Goal: Task Accomplishment & Management: Use online tool/utility

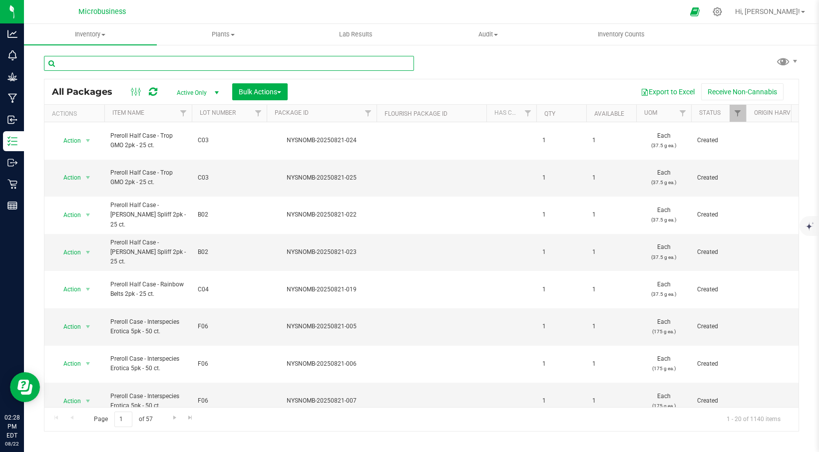
click at [111, 63] on input "text" at bounding box center [229, 63] width 370 height 15
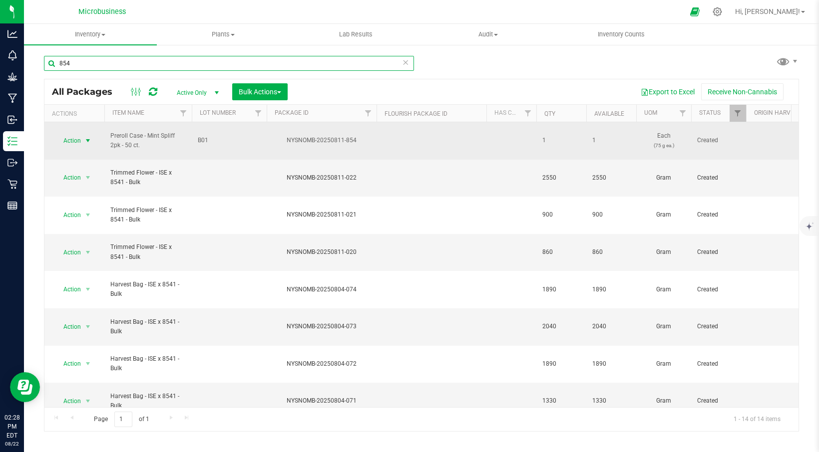
type input "854"
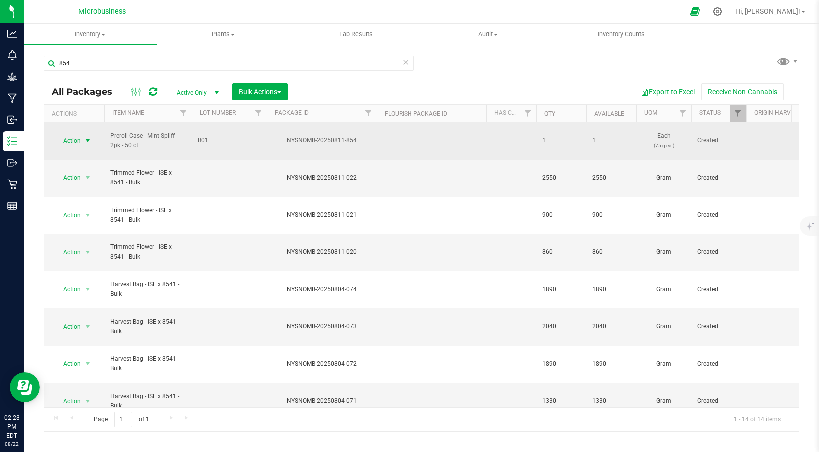
click at [84, 137] on span "select" at bounding box center [88, 141] width 8 height 8
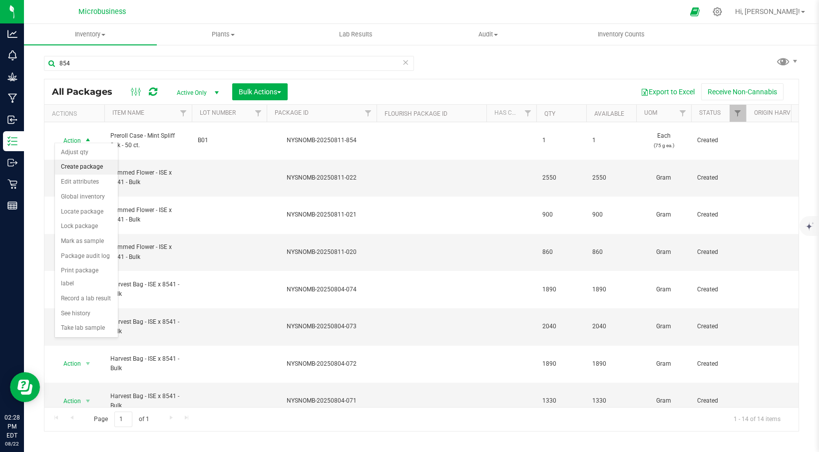
click at [85, 165] on li "Create package" at bounding box center [86, 167] width 63 height 15
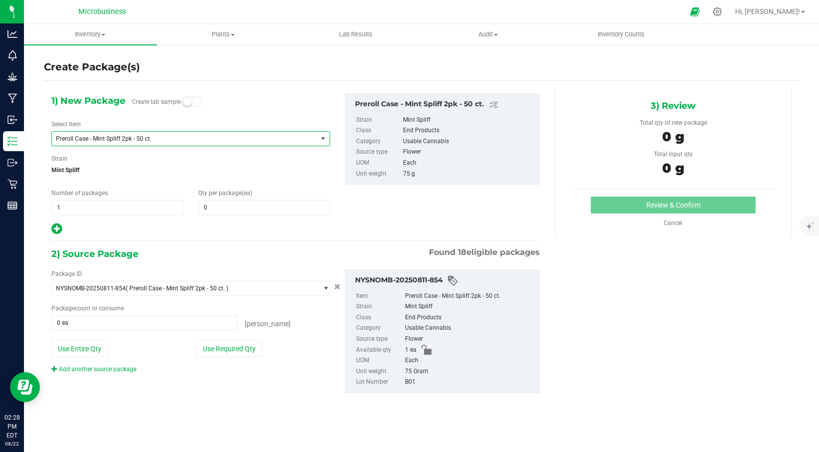
click at [177, 142] on span "Preroll Case - Mint Spliff 2pk - 50 ct." at bounding box center [184, 139] width 265 height 14
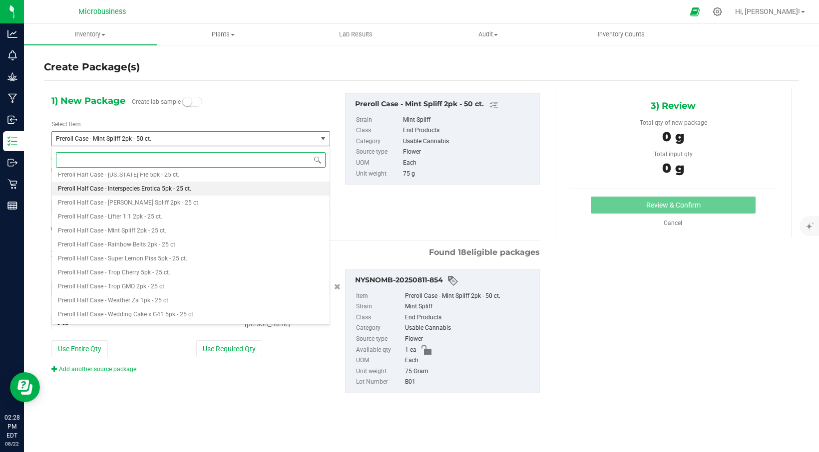
scroll to position [835, 0]
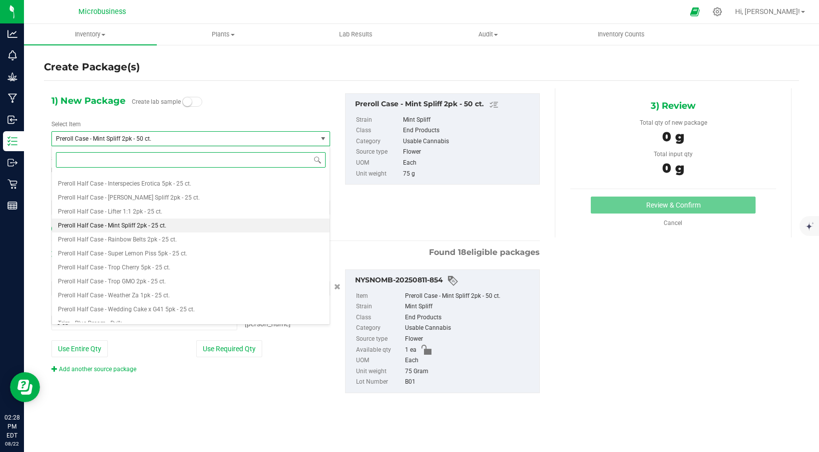
click at [121, 225] on span "Preroll Half Case - Mint Spliff 2pk - 25 ct." at bounding box center [112, 225] width 108 height 7
type input "0"
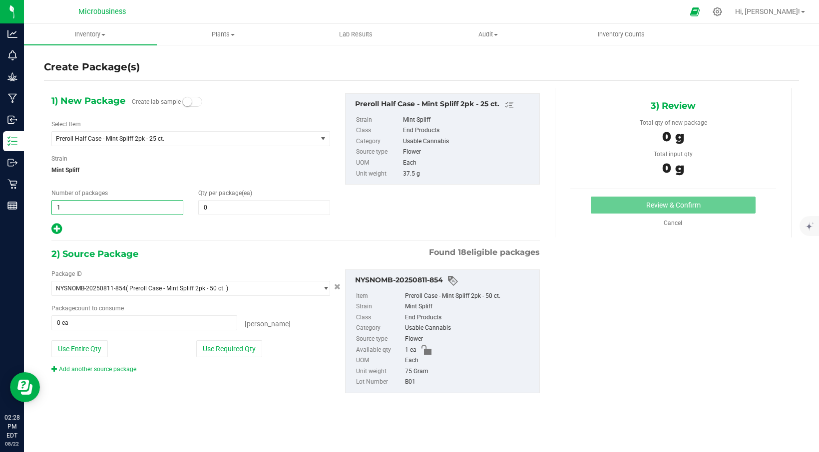
click at [98, 211] on span "1 1" at bounding box center [117, 207] width 132 height 15
type input "2"
click at [203, 202] on span at bounding box center [264, 207] width 132 height 15
type input "1"
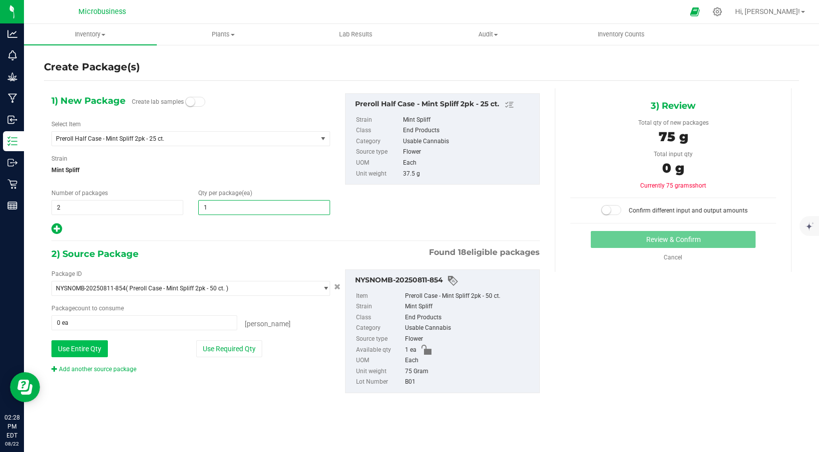
type input "1"
click at [84, 348] on button "Use Entire Qty" at bounding box center [79, 348] width 56 height 17
type input "1 ea"
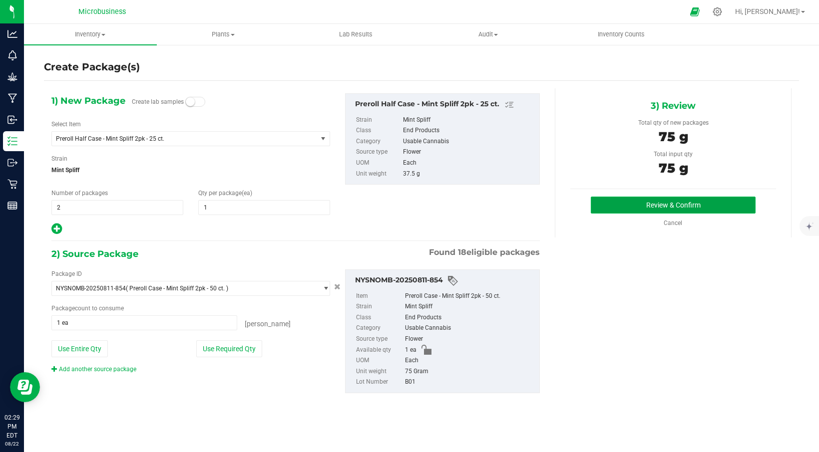
click at [645, 208] on button "Review & Confirm" at bounding box center [673, 205] width 165 height 17
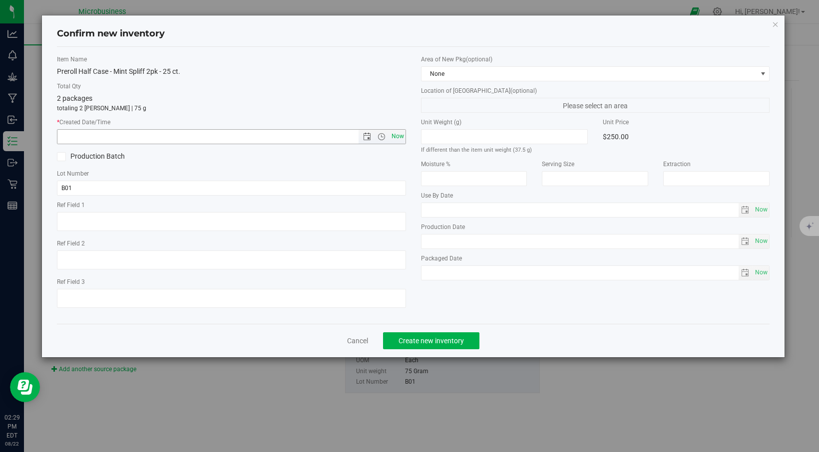
click at [396, 141] on span "Now" at bounding box center [397, 136] width 17 height 14
type input "[DATE] 2:29 PM"
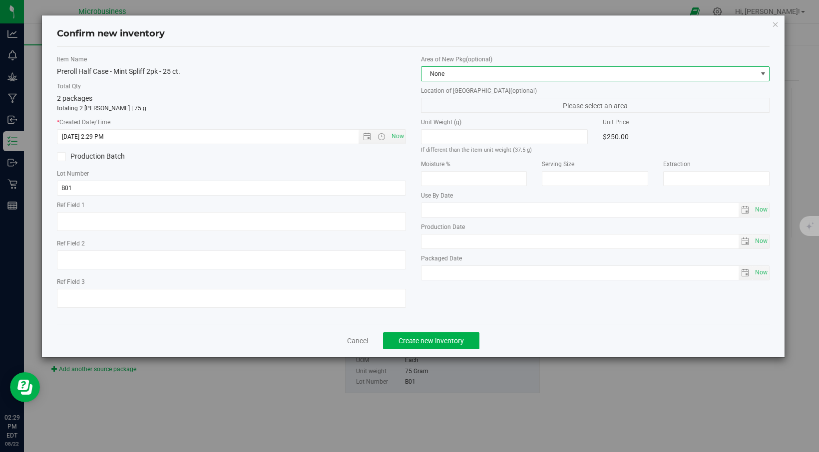
click at [757, 73] on span at bounding box center [762, 74] width 12 height 14
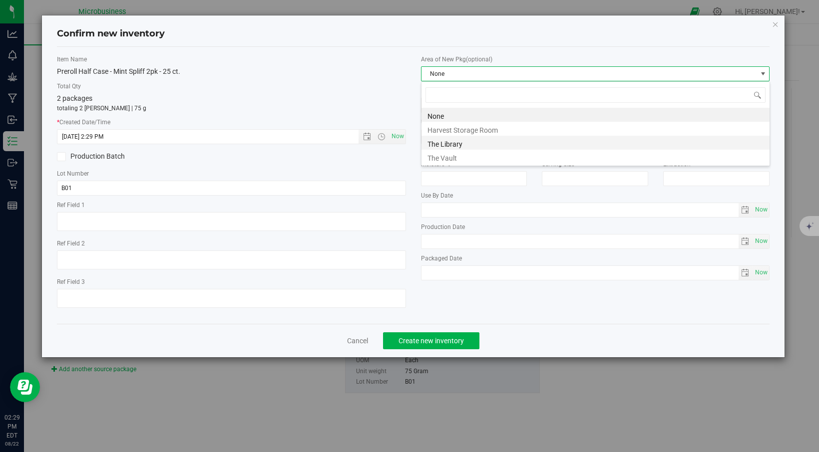
scroll to position [15, 349]
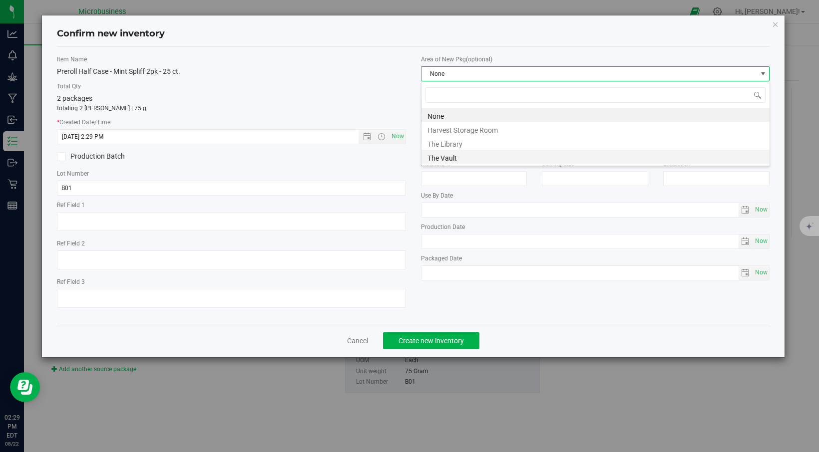
click at [481, 157] on li "The Vault" at bounding box center [595, 157] width 348 height 14
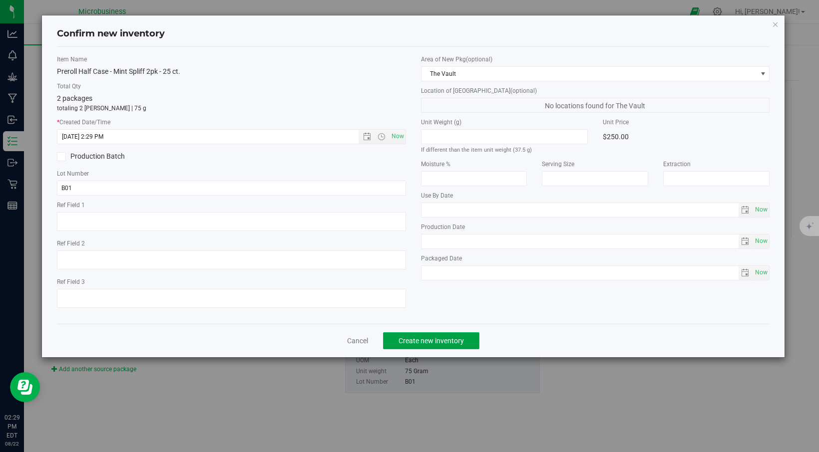
click at [438, 342] on span "Create new inventory" at bounding box center [430, 341] width 65 height 8
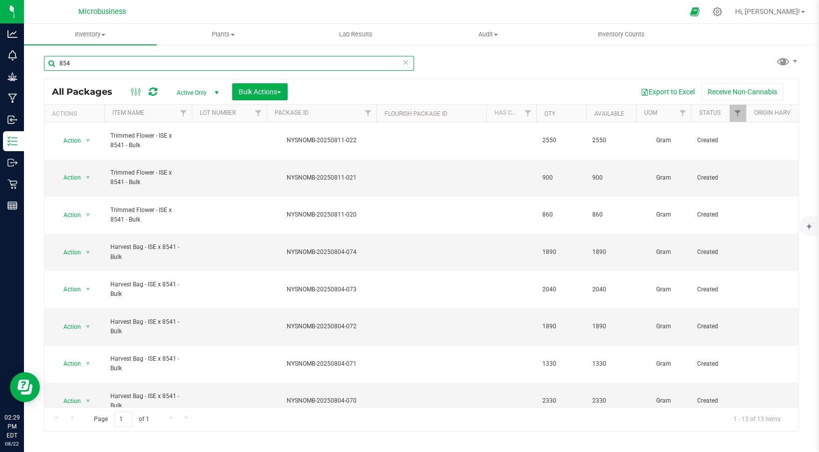
drag, startPoint x: 97, startPoint y: 68, endPoint x: 55, endPoint y: 74, distance: 42.4
click at [55, 74] on div "854" at bounding box center [229, 67] width 370 height 23
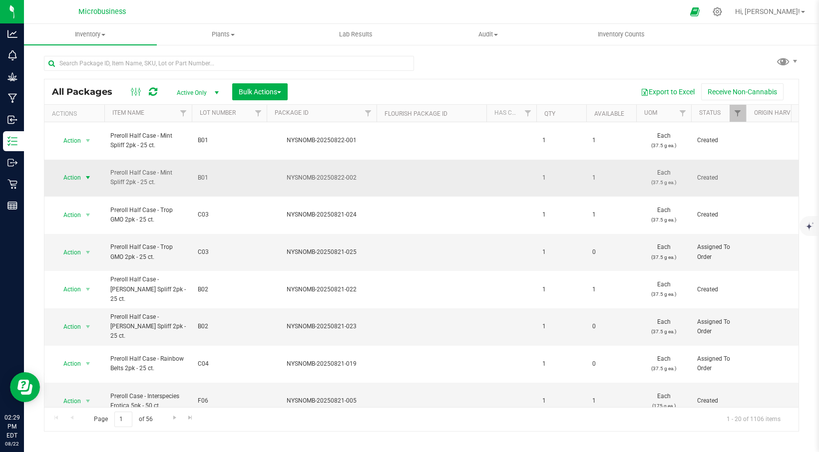
click at [89, 174] on span "select" at bounding box center [88, 178] width 8 height 8
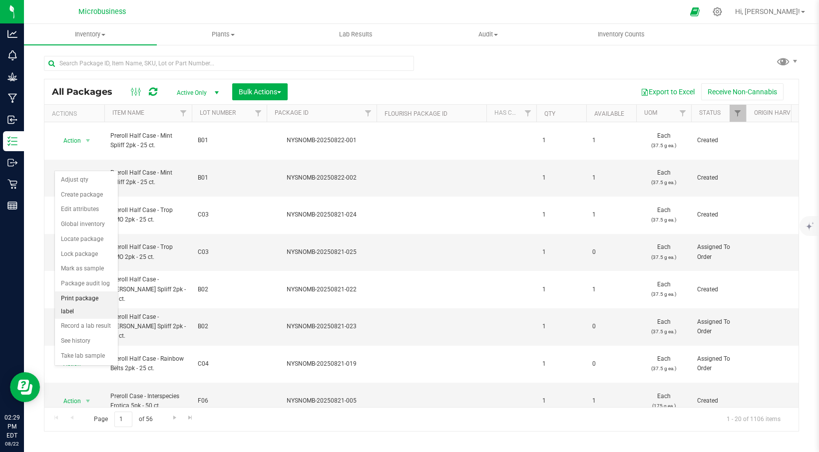
click at [79, 299] on li "Print package label" at bounding box center [86, 305] width 63 height 27
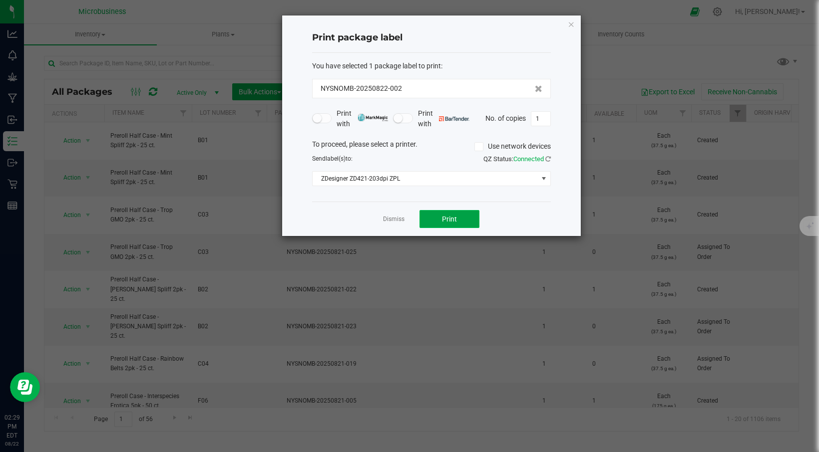
click at [438, 217] on button "Print" at bounding box center [449, 219] width 60 height 18
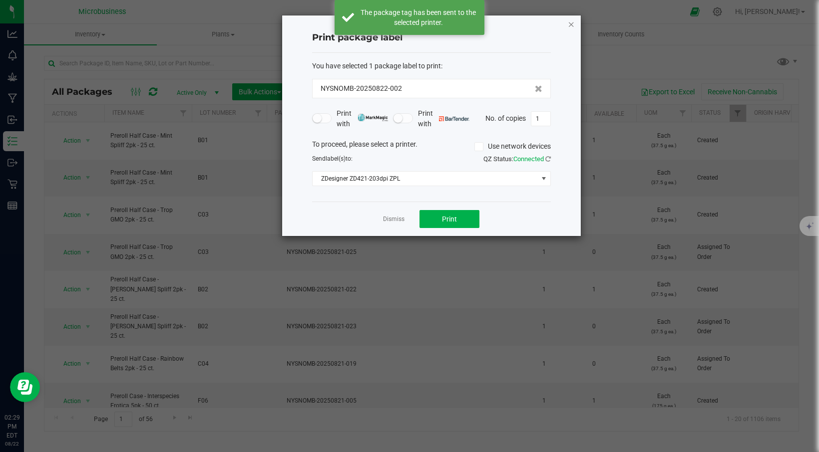
click at [574, 23] on icon "button" at bounding box center [571, 24] width 7 height 12
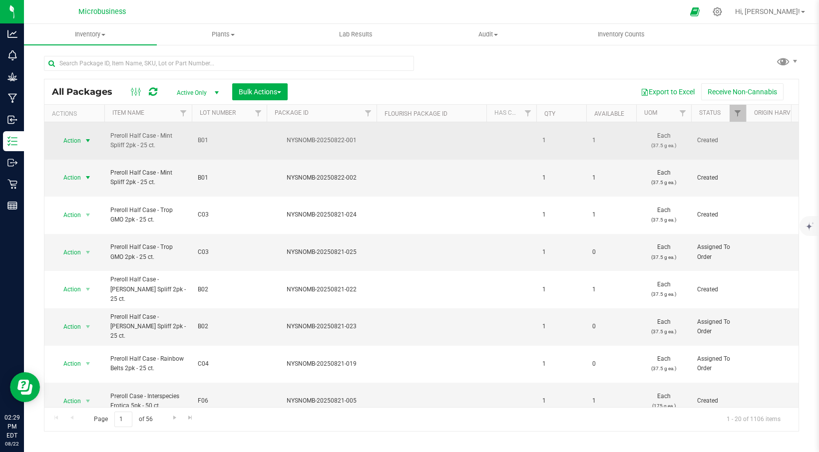
click at [88, 138] on span "select" at bounding box center [88, 141] width 8 height 8
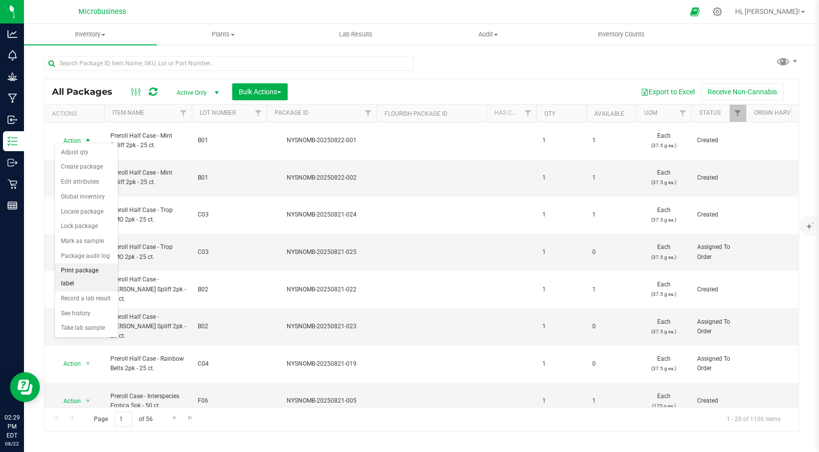
click at [96, 271] on li "Print package label" at bounding box center [86, 277] width 63 height 27
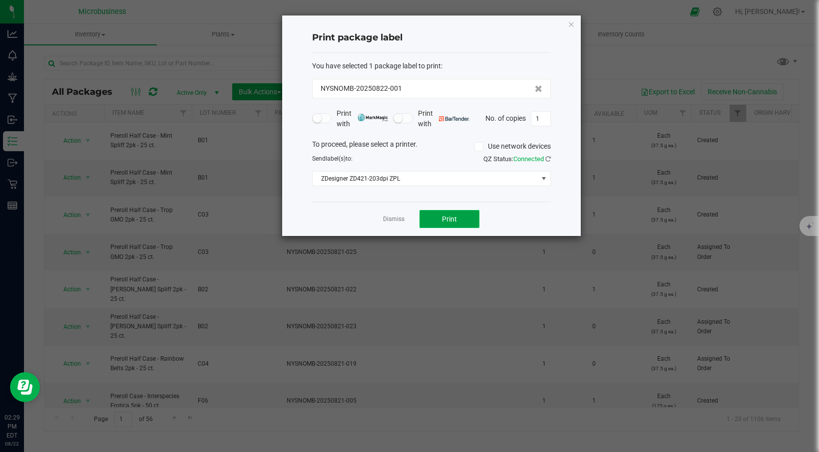
click at [440, 215] on button "Print" at bounding box center [449, 219] width 60 height 18
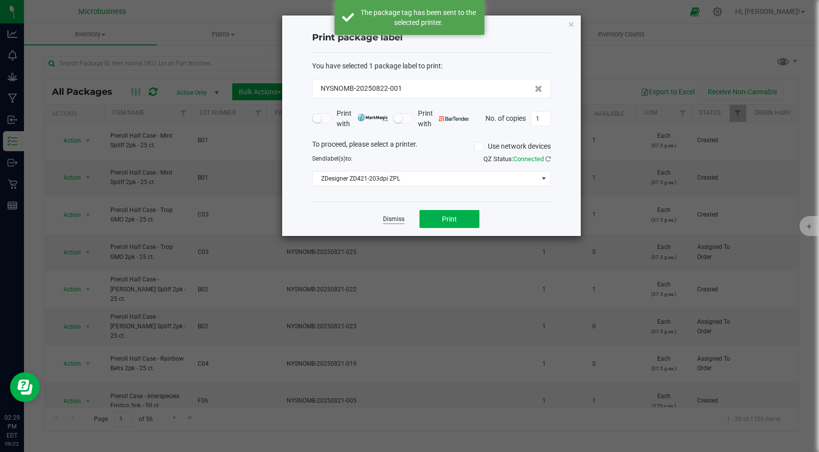
click at [398, 217] on link "Dismiss" at bounding box center [393, 219] width 21 height 8
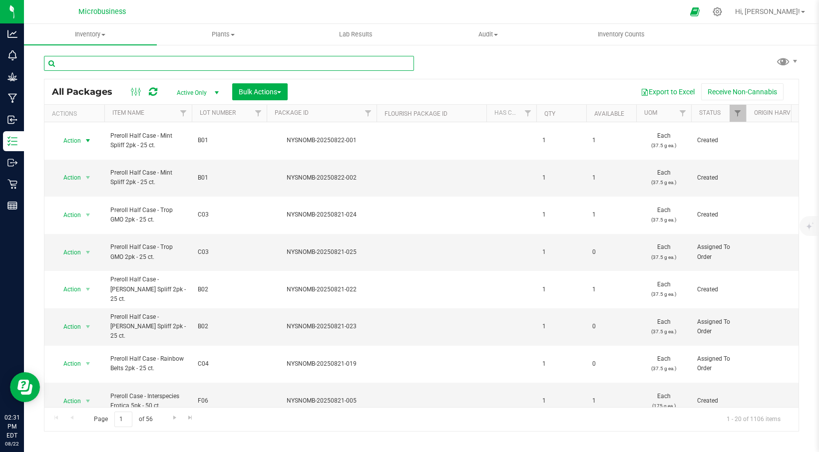
click at [192, 66] on input "text" at bounding box center [229, 63] width 370 height 15
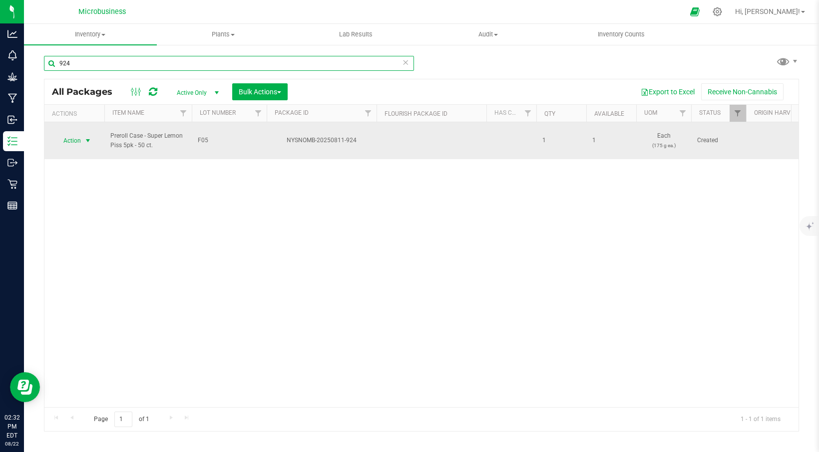
type input "924"
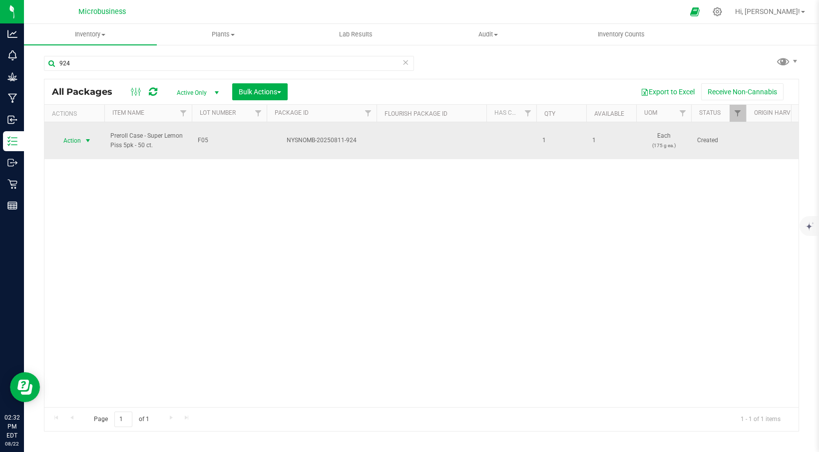
click at [88, 138] on span "select" at bounding box center [88, 141] width 8 height 8
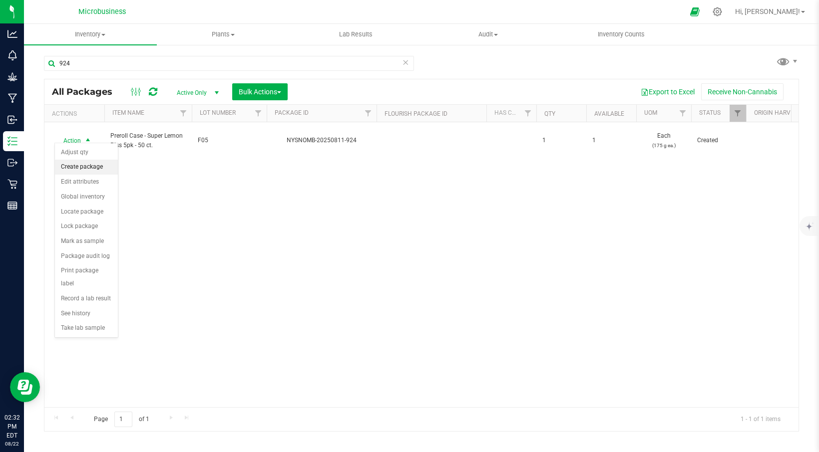
click at [91, 168] on li "Create package" at bounding box center [86, 167] width 63 height 15
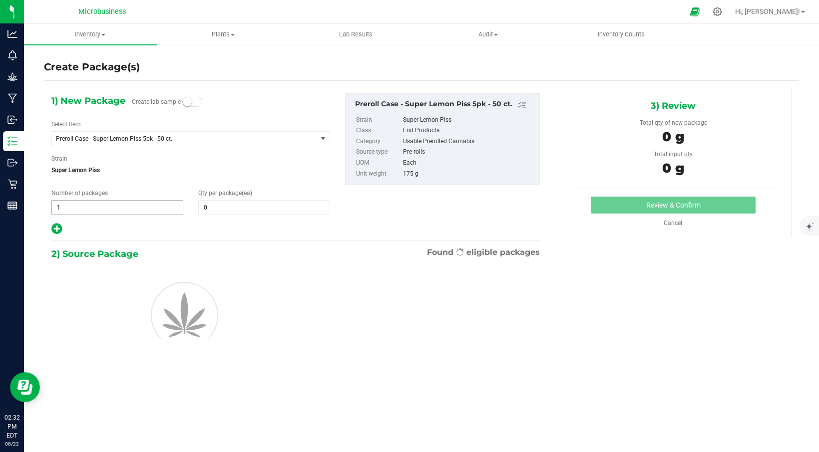
type input "0"
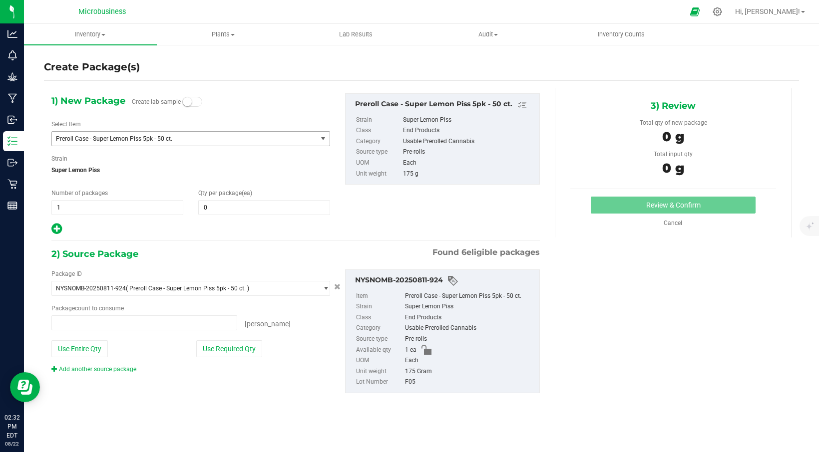
type input "0 ea"
drag, startPoint x: 290, startPoint y: 140, endPoint x: 315, endPoint y: 137, distance: 25.2
click at [291, 139] on span "Preroll Case - Super Lemon Piss 5pk - 50 ct." at bounding box center [179, 138] width 247 height 7
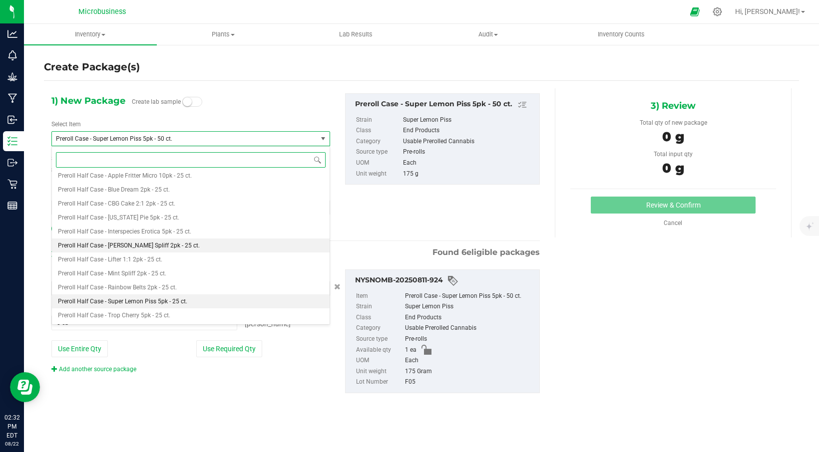
scroll to position [796, 0]
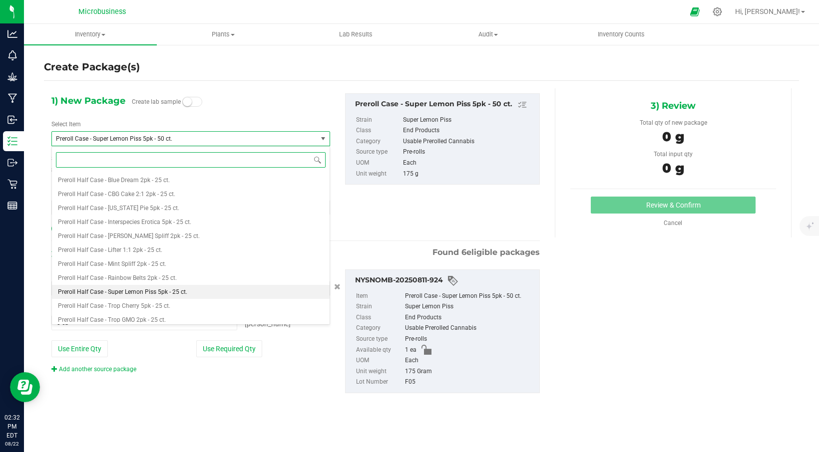
click at [90, 293] on span "Preroll Half Case - Super Lemon Piss 5pk - 25 ct." at bounding box center [122, 292] width 129 height 7
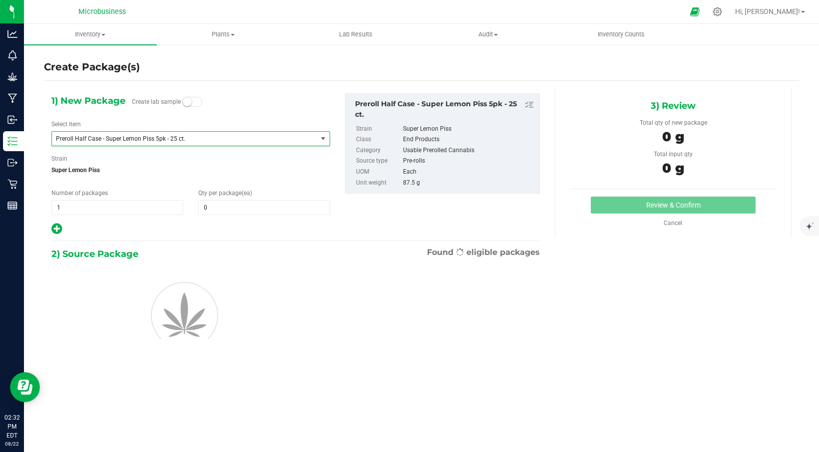
type input "0"
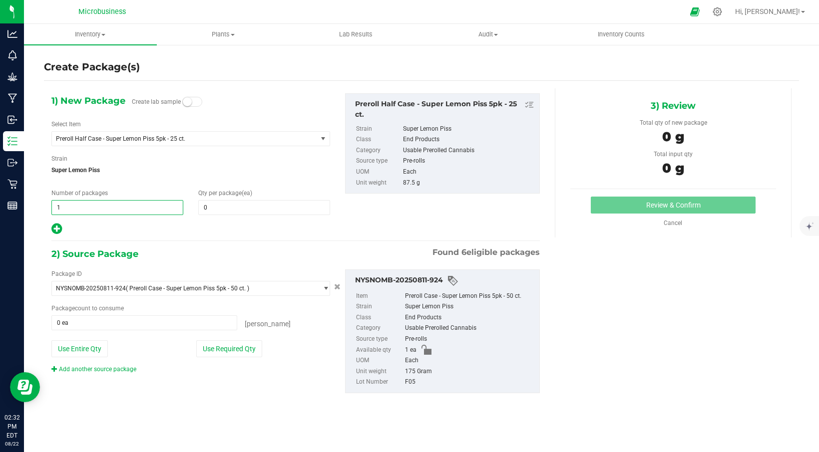
click at [81, 208] on span "1 1" at bounding box center [117, 207] width 132 height 15
type input "2"
click at [216, 201] on span at bounding box center [264, 207] width 132 height 15
type input "1"
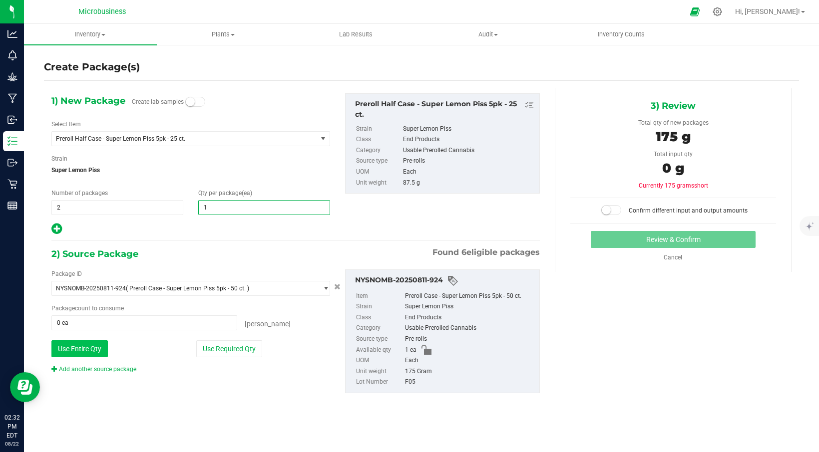
type input "1"
click at [88, 343] on button "Use Entire Qty" at bounding box center [79, 348] width 56 height 17
type input "1 ea"
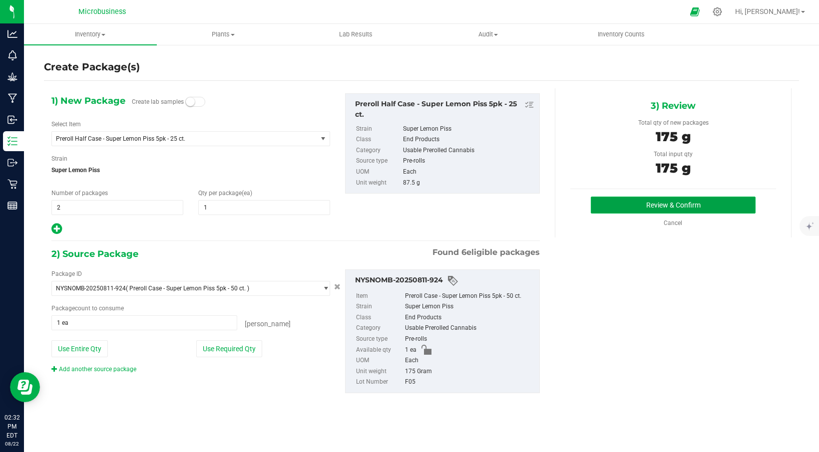
click at [657, 204] on button "Review & Confirm" at bounding box center [673, 205] width 165 height 17
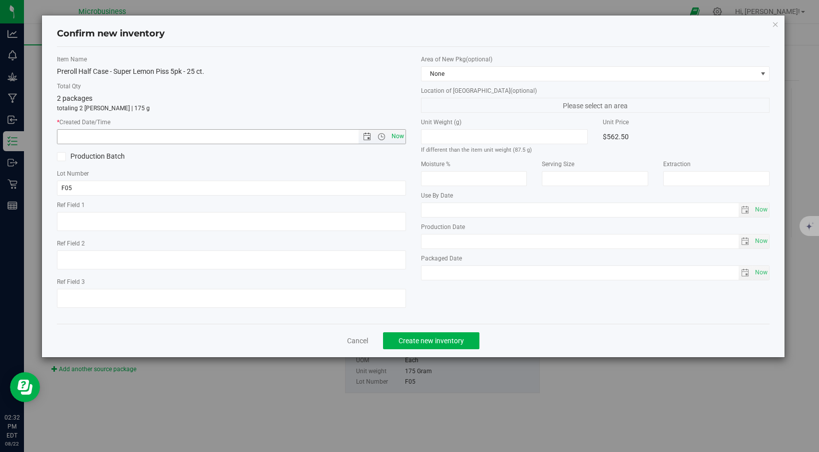
click at [401, 139] on span "Now" at bounding box center [397, 136] width 17 height 14
type input "[DATE] 2:32 PM"
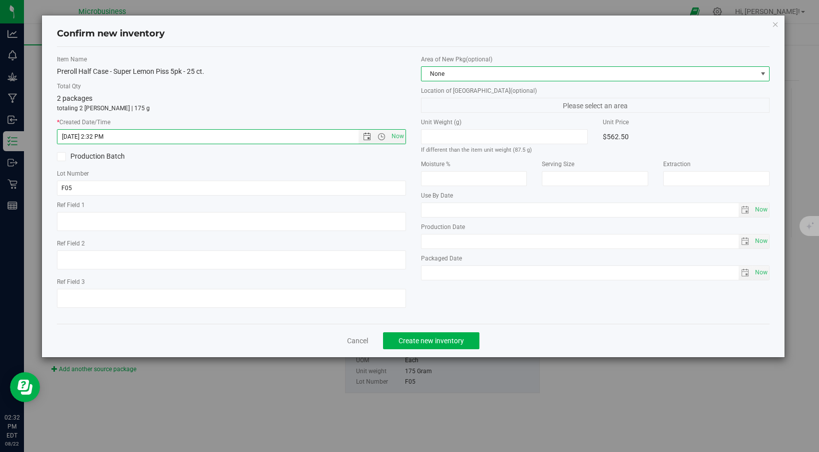
click at [763, 76] on span at bounding box center [763, 74] width 8 height 8
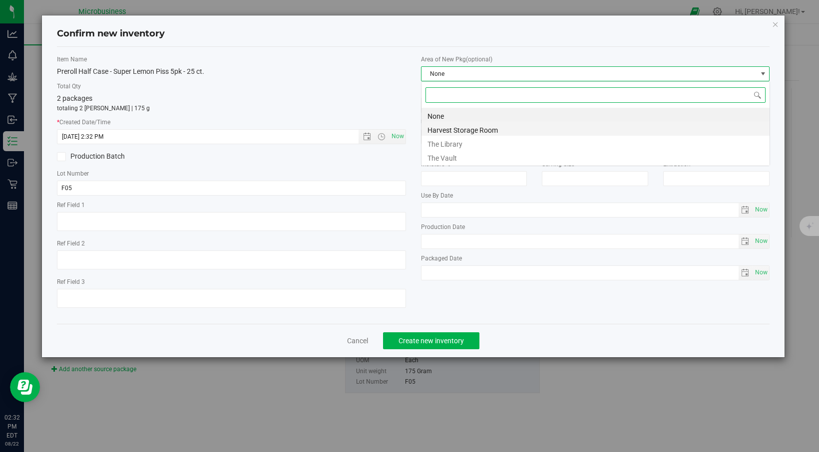
scroll to position [15, 349]
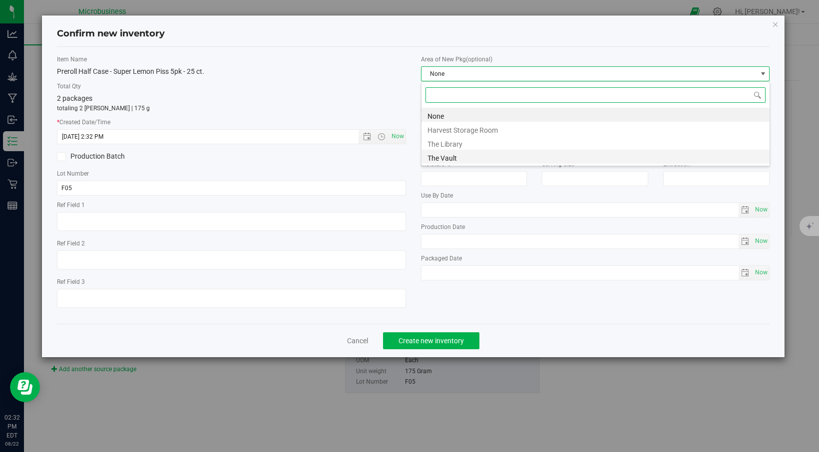
click at [511, 161] on li "The Vault" at bounding box center [595, 157] width 348 height 14
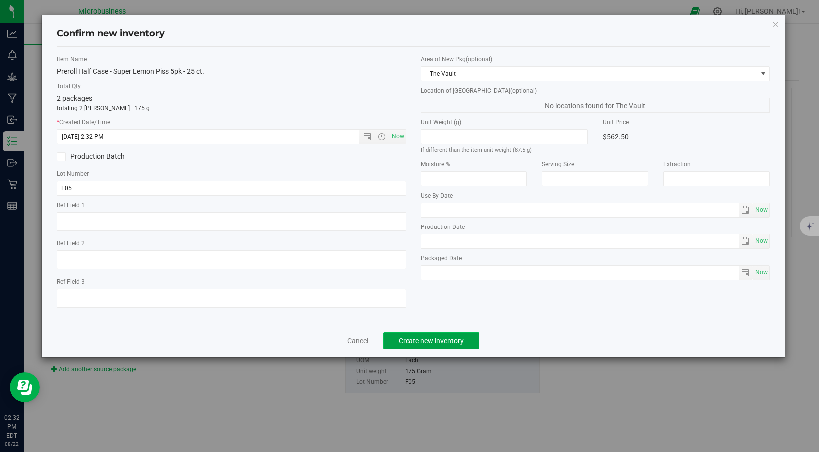
click at [434, 343] on span "Create new inventory" at bounding box center [430, 341] width 65 height 8
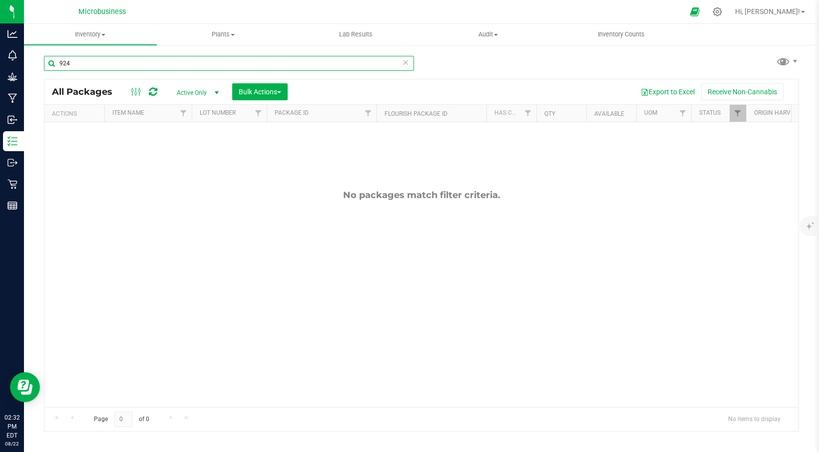
drag, startPoint x: 83, startPoint y: 68, endPoint x: 60, endPoint y: 74, distance: 23.9
click at [60, 74] on div "924" at bounding box center [229, 67] width 370 height 23
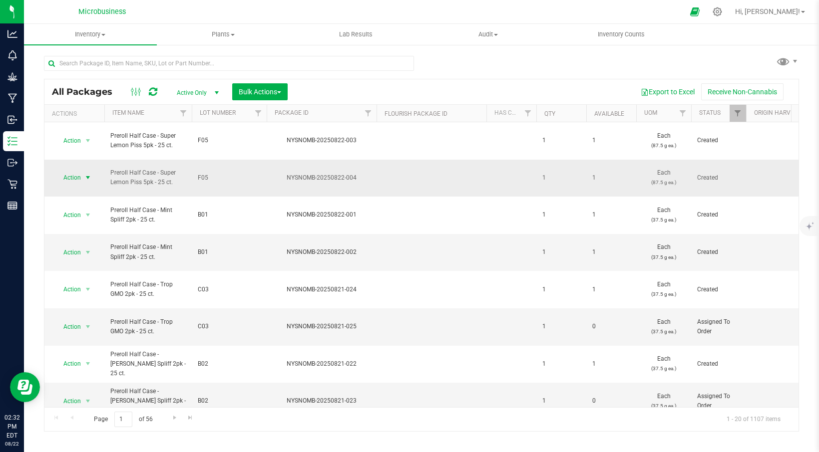
click at [87, 174] on span "select" at bounding box center [88, 178] width 8 height 8
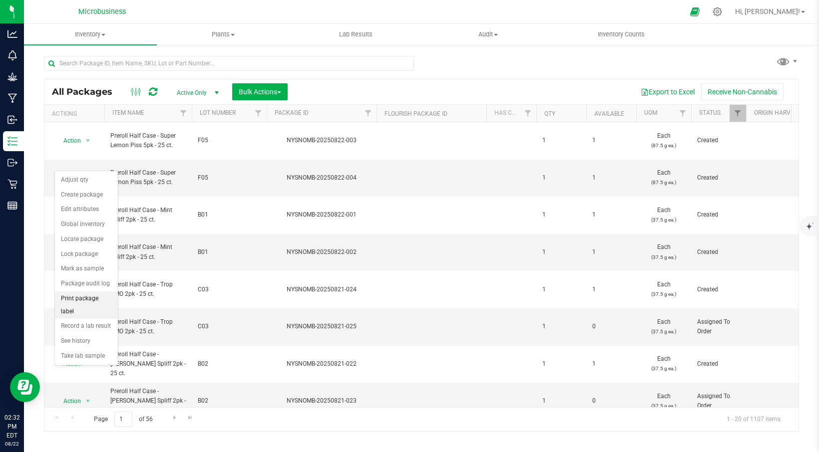
click at [91, 297] on li "Print package label" at bounding box center [86, 305] width 63 height 27
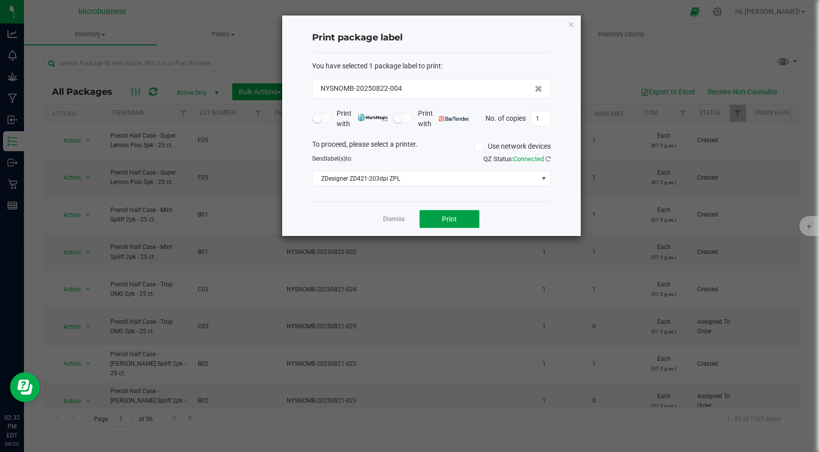
click at [449, 213] on button "Print" at bounding box center [449, 219] width 60 height 18
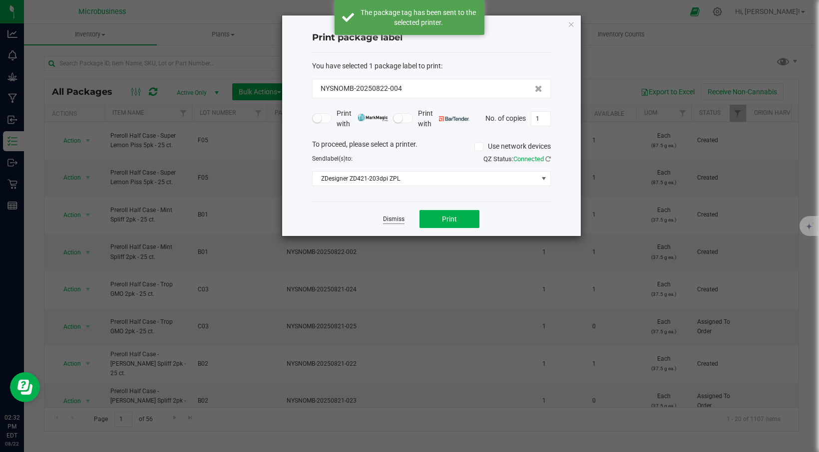
click at [399, 221] on link "Dismiss" at bounding box center [393, 219] width 21 height 8
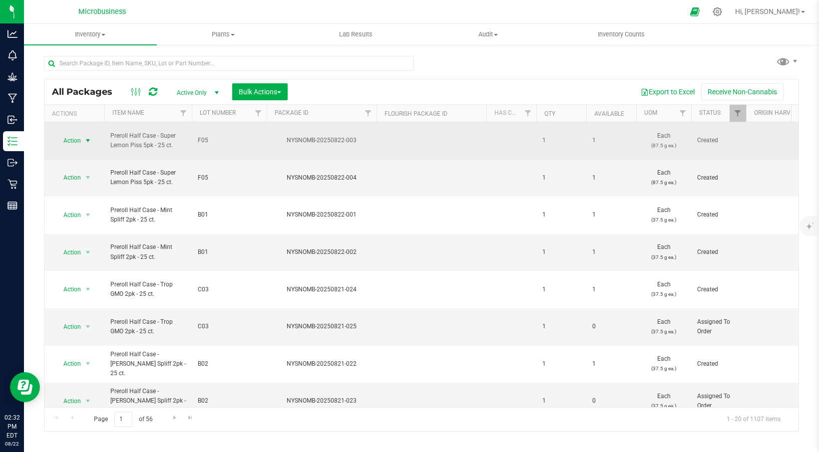
click at [89, 137] on span "select" at bounding box center [88, 141] width 8 height 8
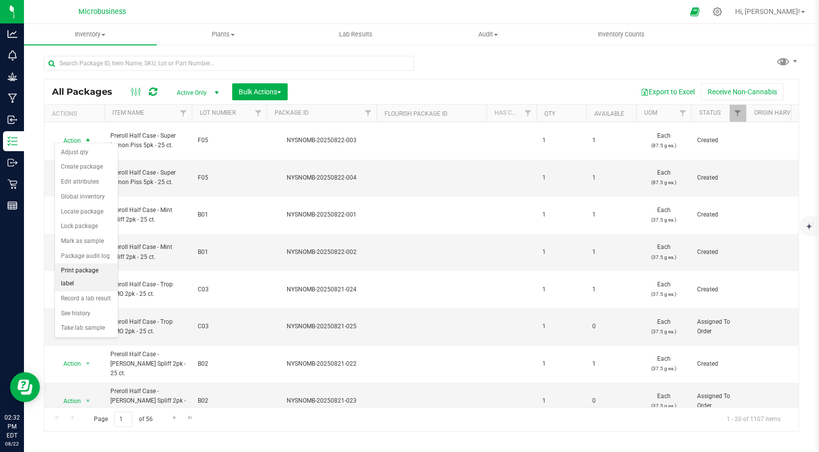
click at [80, 273] on li "Print package label" at bounding box center [86, 277] width 63 height 27
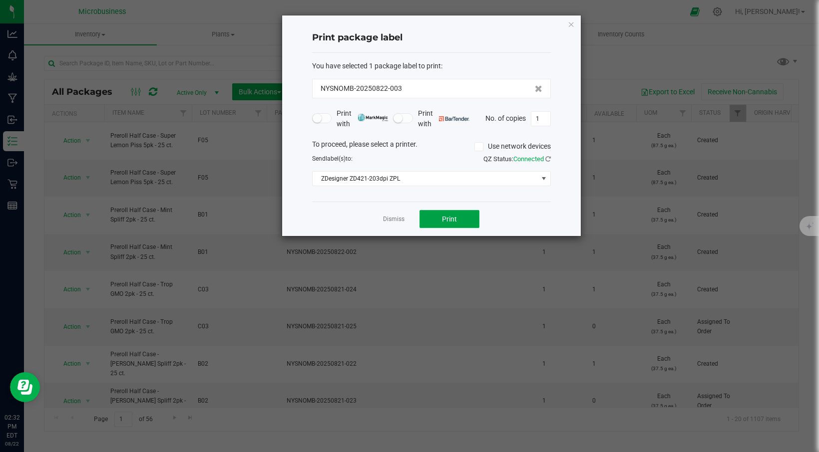
click at [432, 219] on button "Print" at bounding box center [449, 219] width 60 height 18
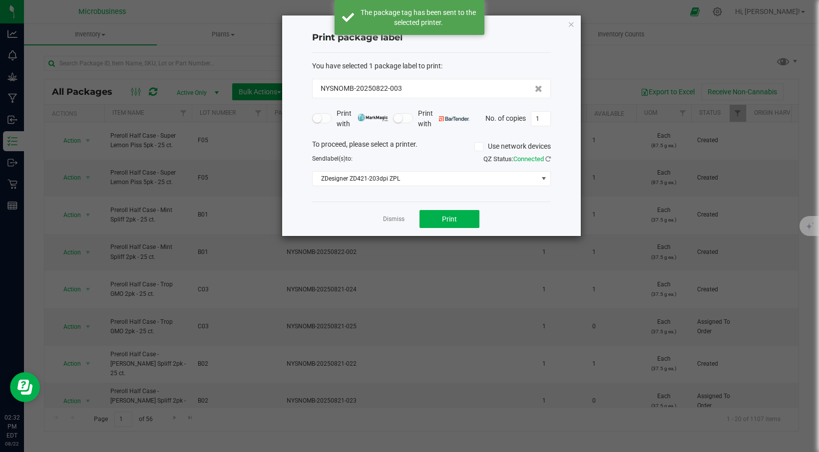
click at [405, 224] on div "Dismiss Print" at bounding box center [431, 219] width 239 height 34
click at [402, 222] on link "Dismiss" at bounding box center [393, 219] width 21 height 8
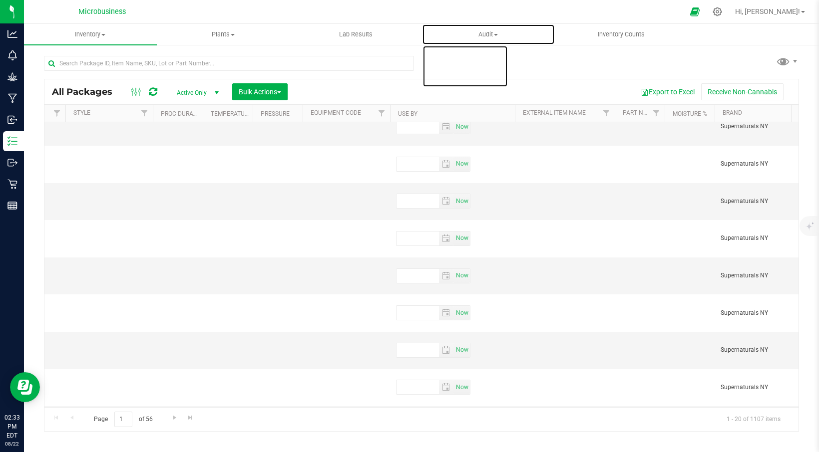
scroll to position [275, 3798]
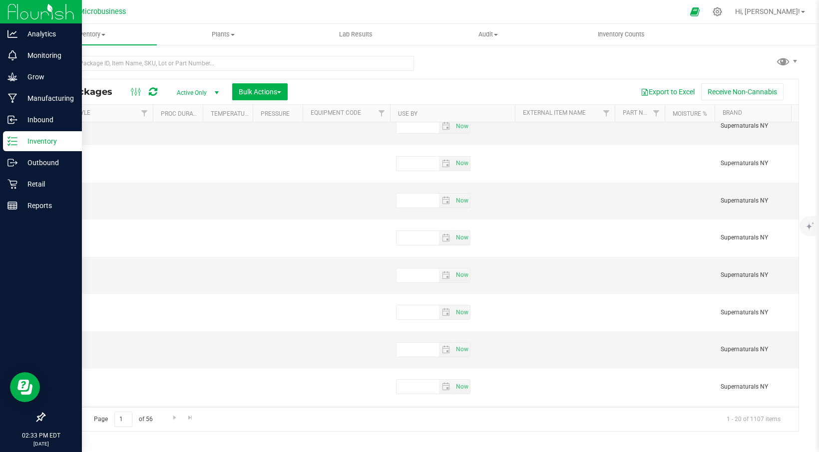
click at [15, 138] on line at bounding box center [13, 138] width 5 height 0
click at [48, 138] on p "Inventory" at bounding box center [47, 141] width 60 height 12
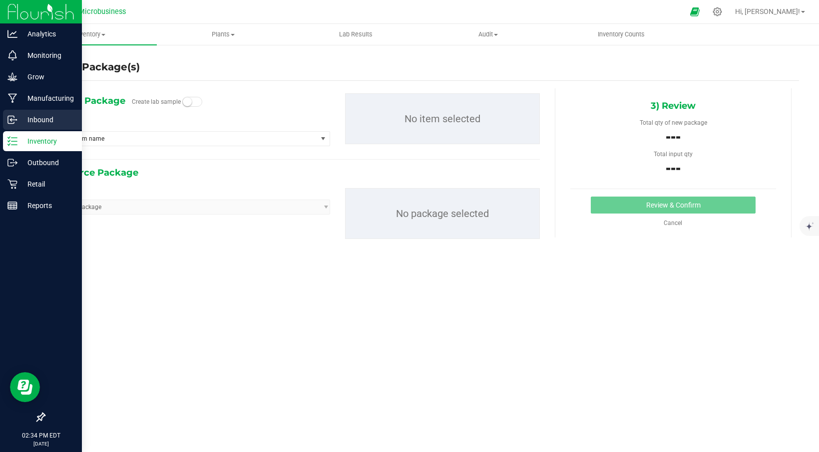
click at [40, 119] on p "Inbound" at bounding box center [47, 120] width 60 height 12
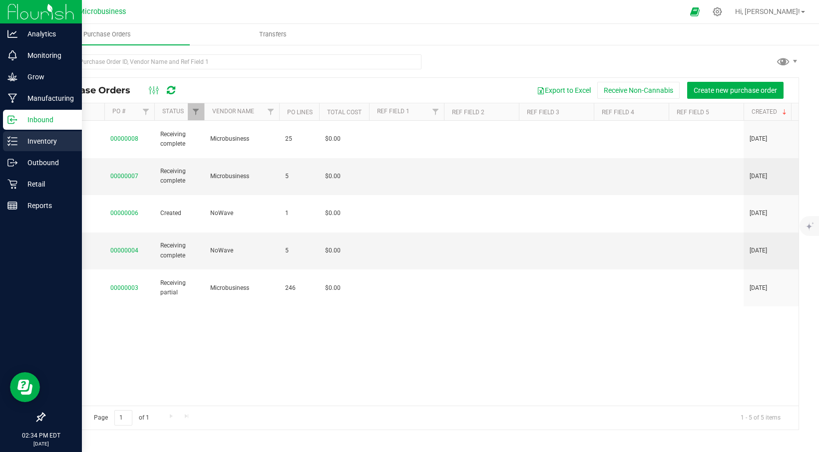
click at [41, 135] on p "Inventory" at bounding box center [47, 141] width 60 height 12
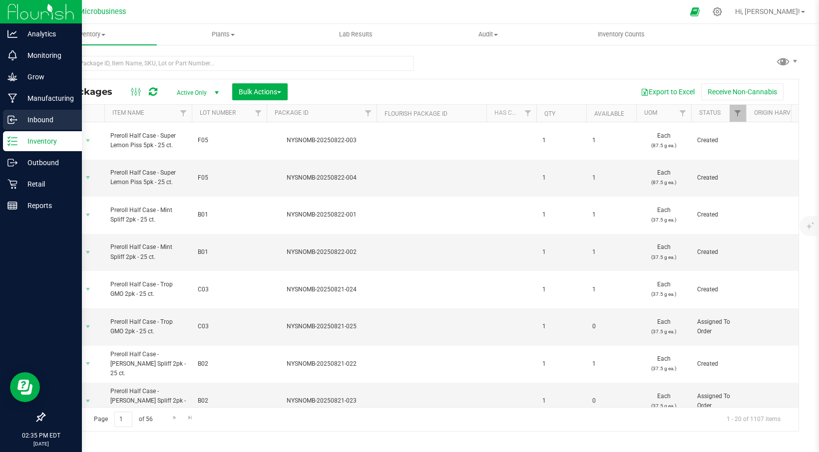
click at [44, 117] on p "Inbound" at bounding box center [47, 120] width 60 height 12
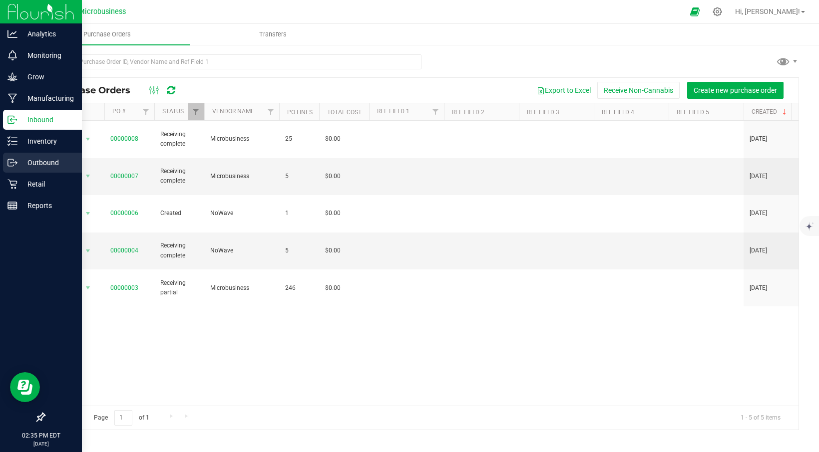
click at [39, 161] on p "Outbound" at bounding box center [47, 163] width 60 height 12
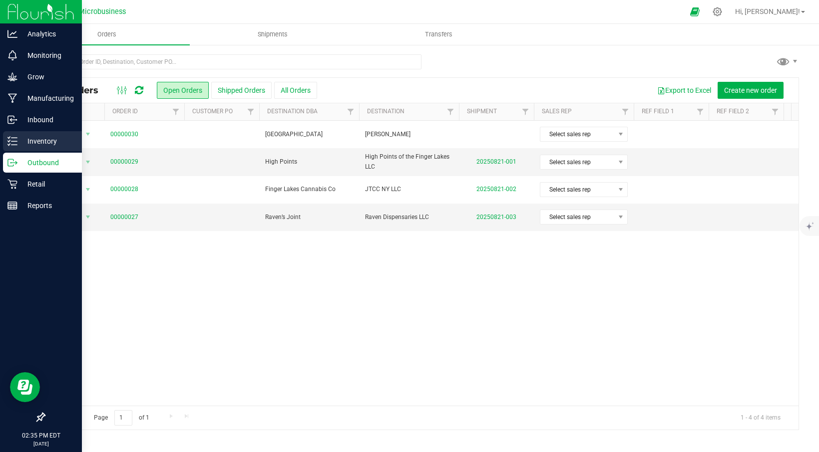
click at [43, 139] on p "Inventory" at bounding box center [47, 141] width 60 height 12
